Goal: Task Accomplishment & Management: Manage account settings

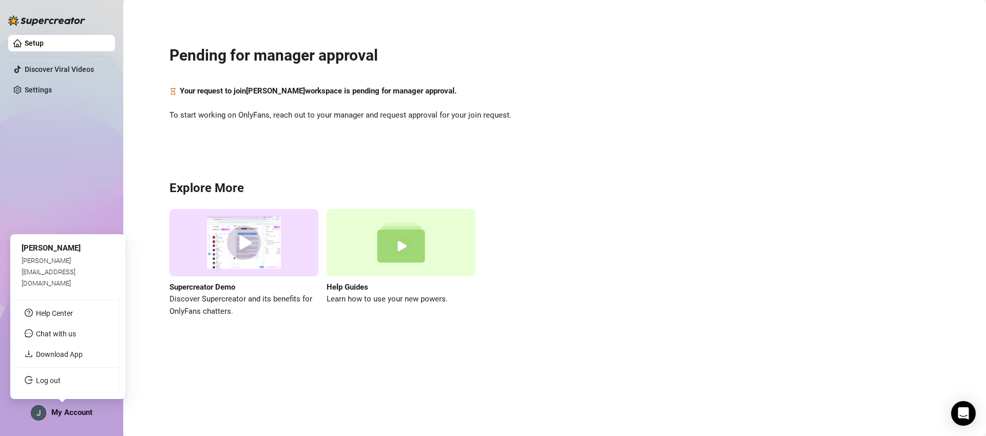
click at [90, 415] on span "My Account" at bounding box center [71, 412] width 41 height 9
click at [50, 382] on link "Log out" at bounding box center [48, 380] width 25 height 8
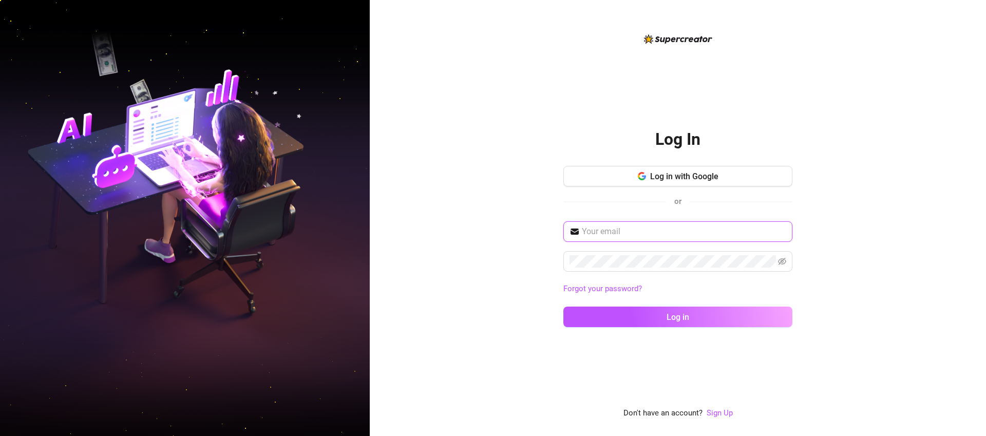
type input "[EMAIL_ADDRESS][DOMAIN_NAME]"
click at [688, 170] on button "Log in with Google" at bounding box center [677, 176] width 229 height 21
